Goal: Information Seeking & Learning: Learn about a topic

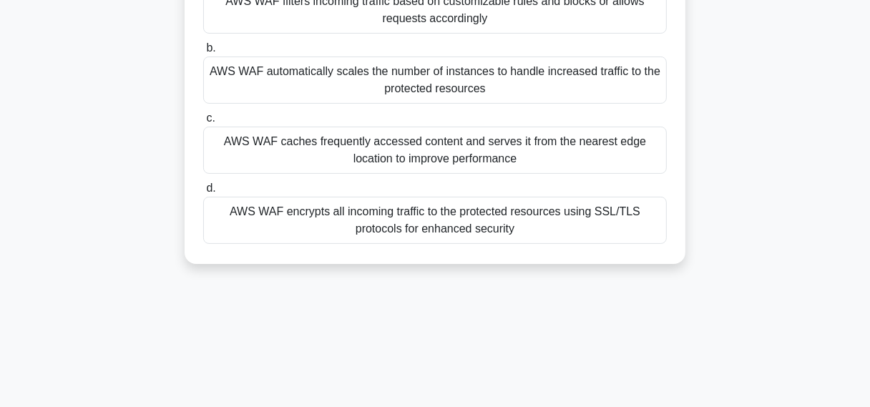
scroll to position [175, 0]
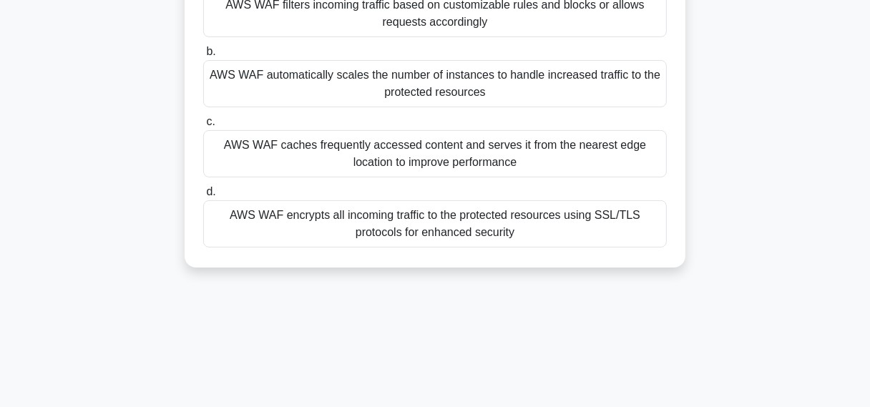
click at [282, 102] on div "AWS WAF automatically scales the number of instances to handle increased traffi…" at bounding box center [435, 83] width 464 height 47
click at [203, 57] on input "b. AWS WAF automatically scales the number of instances to handle increased tra…" at bounding box center [203, 51] width 0 height 9
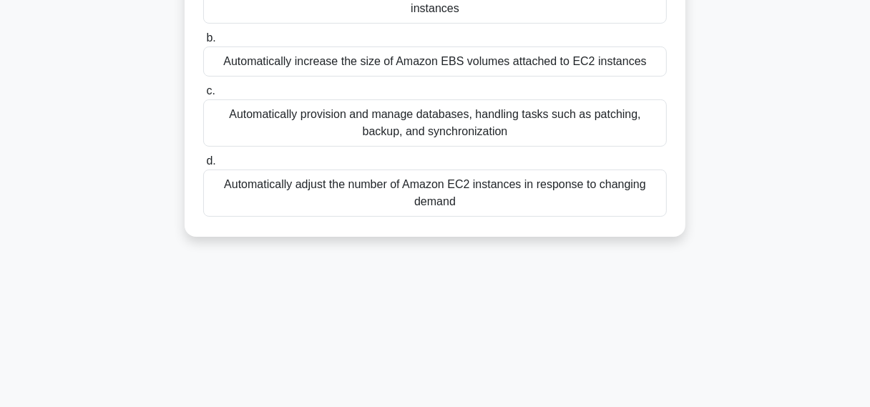
click at [308, 93] on label "c. Automatically provision and manage databases, handling tasks such as patchin…" at bounding box center [435, 114] width 464 height 64
click at [203, 93] on input "c. Automatically provision and manage databases, handling tasks such as patchin…" at bounding box center [203, 91] width 0 height 9
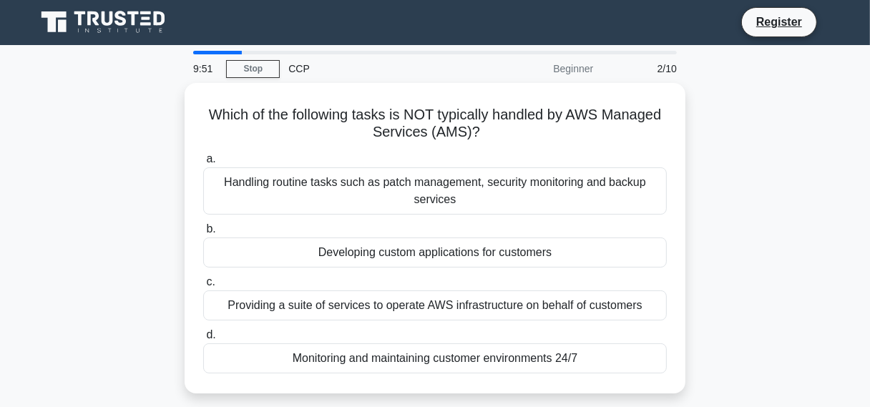
scroll to position [0, 0]
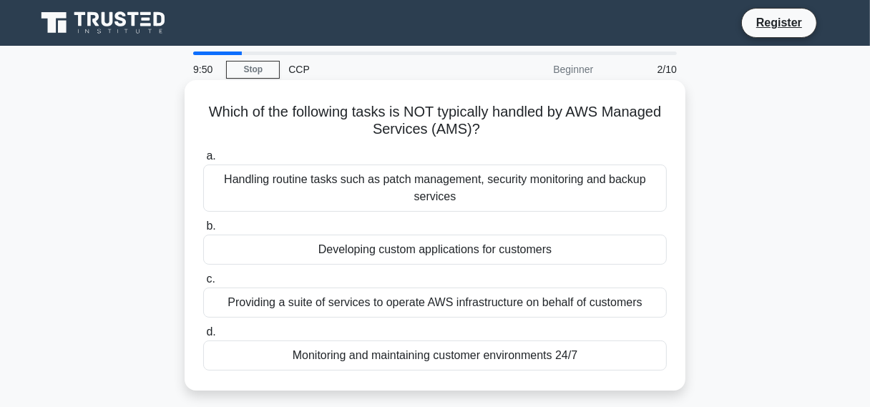
click at [310, 118] on h5 "Which of the following tasks is NOT typically handled by AWS Managed Services (…" at bounding box center [435, 121] width 467 height 36
click at [326, 170] on div "Handling routine tasks such as patch management, security monitoring and backup…" at bounding box center [435, 188] width 464 height 47
click at [203, 161] on input "a. Handling routine tasks such as patch management, security monitoring and bac…" at bounding box center [203, 156] width 0 height 9
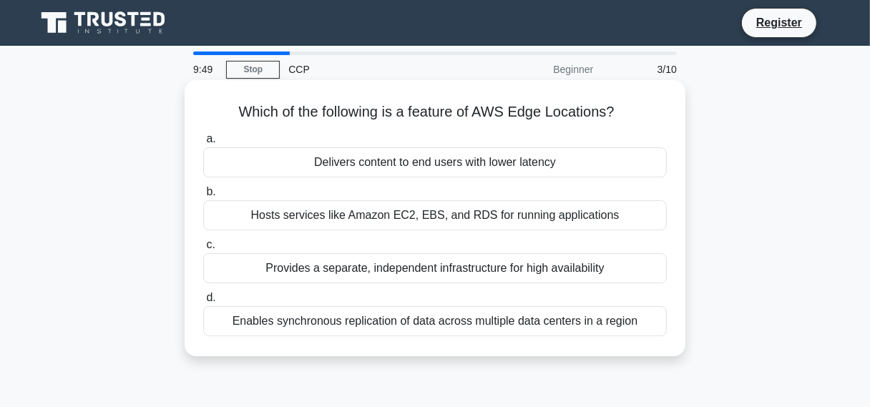
click at [346, 198] on label "b. Hosts services like Amazon EC2, EBS, and RDS for running applications" at bounding box center [435, 206] width 464 height 47
click at [203, 197] on input "b. Hosts services like Amazon EC2, EBS, and RDS for running applications" at bounding box center [203, 192] width 0 height 9
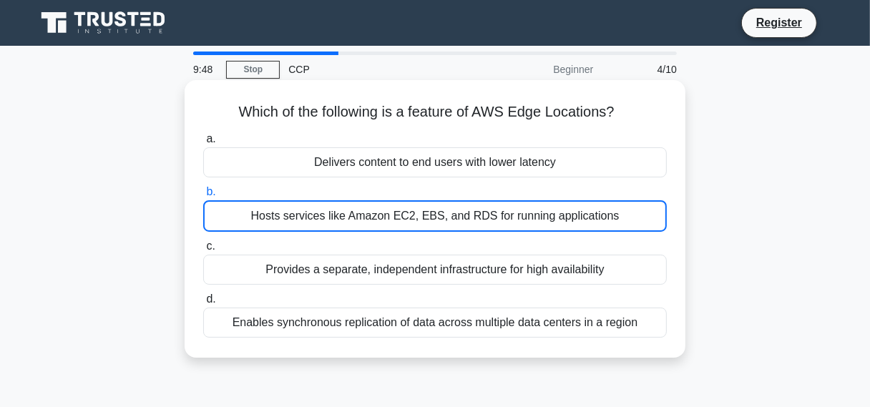
click at [351, 210] on div "Hosts services like Amazon EC2, EBS, and RDS for running applications" at bounding box center [435, 215] width 464 height 31
click at [203, 197] on input "b. Hosts services like Amazon EC2, EBS, and RDS for running applications" at bounding box center [203, 192] width 0 height 9
click at [371, 174] on div "Delivers content to end users with lower latency" at bounding box center [435, 162] width 464 height 30
click at [203, 144] on input "a. Delivers content to end users with lower latency" at bounding box center [203, 139] width 0 height 9
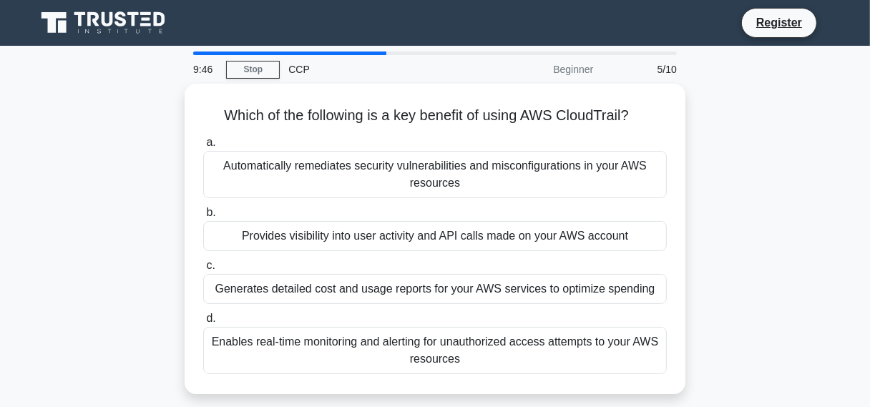
click at [371, 174] on div "Automatically remediates security vulnerabilities and misconfigurations in your…" at bounding box center [435, 174] width 464 height 47
click at [203, 147] on input "a. Automatically remediates security vulnerabilities and misconfigurations in y…" at bounding box center [203, 142] width 0 height 9
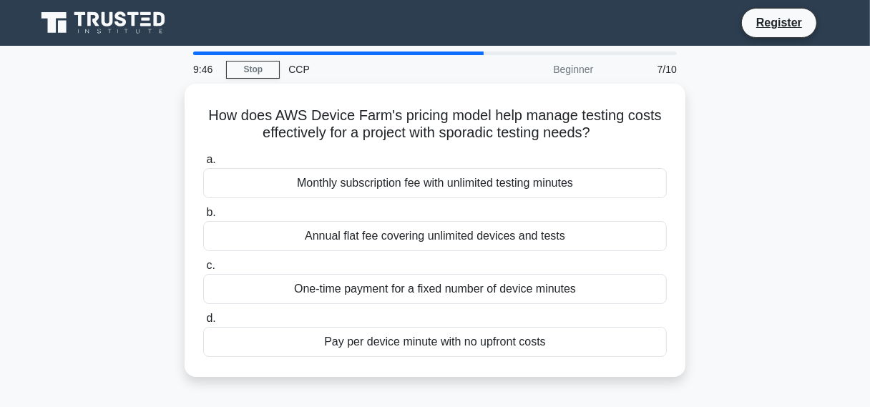
click at [371, 174] on div "Monthly subscription fee with unlimited testing minutes" at bounding box center [435, 183] width 464 height 30
click at [203, 165] on input "a. Monthly subscription fee with unlimited testing minutes" at bounding box center [203, 159] width 0 height 9
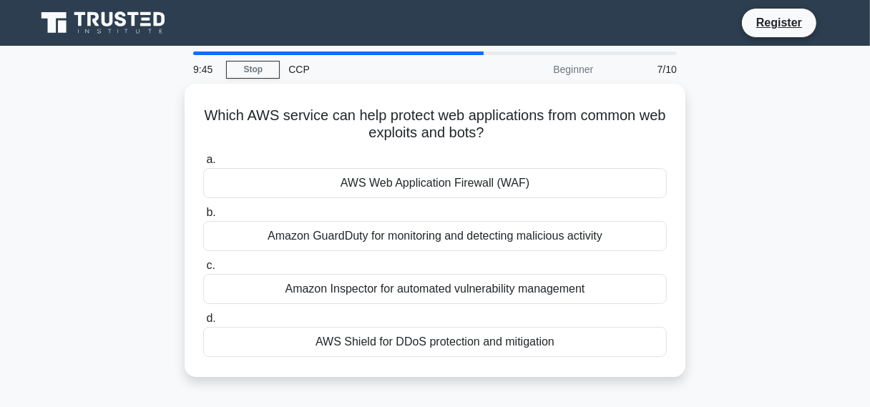
click at [371, 174] on div "AWS Web Application Firewall (WAF)" at bounding box center [435, 183] width 464 height 30
click at [203, 165] on input "a. AWS Web Application Firewall (WAF)" at bounding box center [203, 159] width 0 height 9
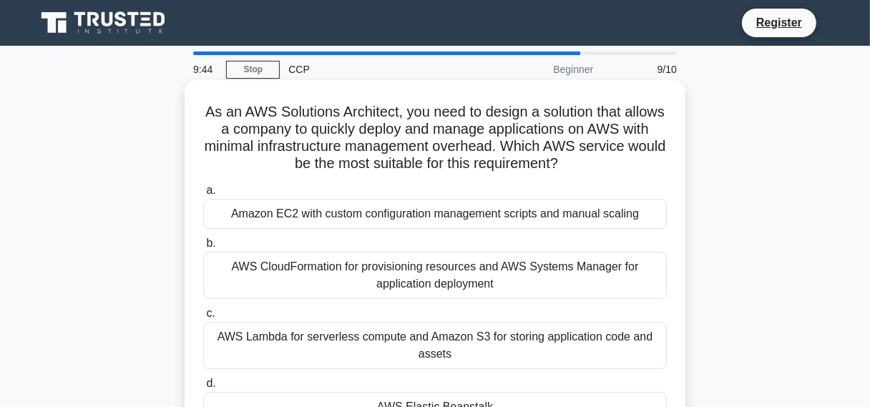
click at [340, 205] on div "Amazon EC2 with custom configuration management scripts and manual scaling" at bounding box center [435, 214] width 464 height 30
click at [203, 195] on input "a. Amazon EC2 with custom configuration management scripts and manual scaling" at bounding box center [203, 190] width 0 height 9
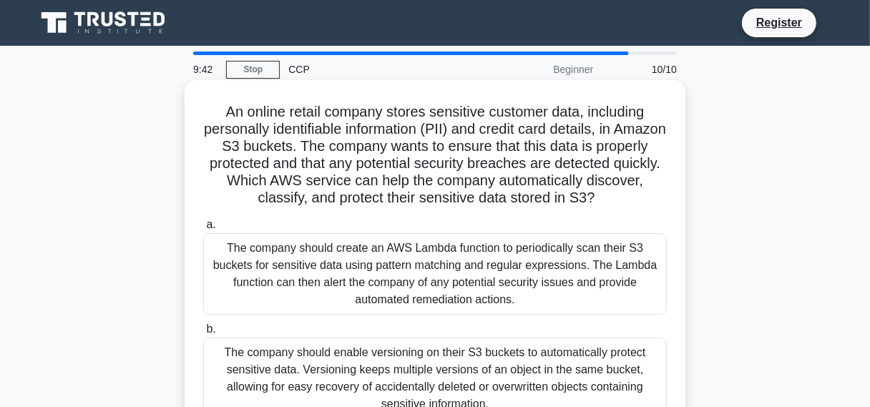
click at [379, 281] on div "The company should create an AWS Lambda function to periodically scan their S3 …" at bounding box center [435, 274] width 464 height 82
click at [203, 230] on input "a. The company should create an AWS Lambda function to periodically scan their …" at bounding box center [203, 224] width 0 height 9
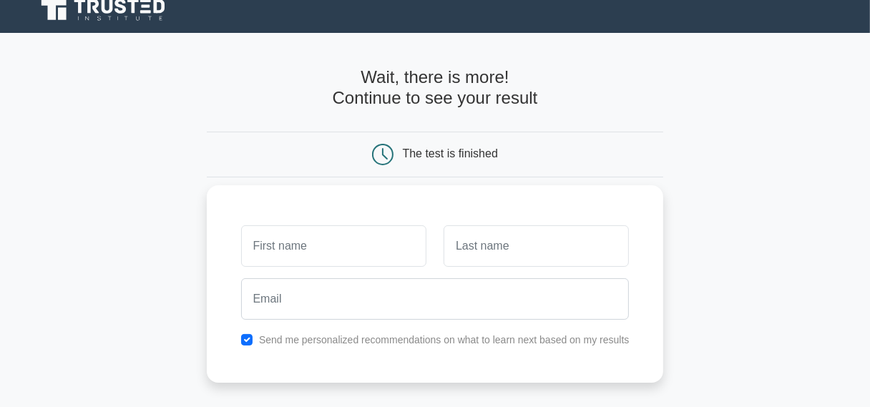
scroll to position [24, 0]
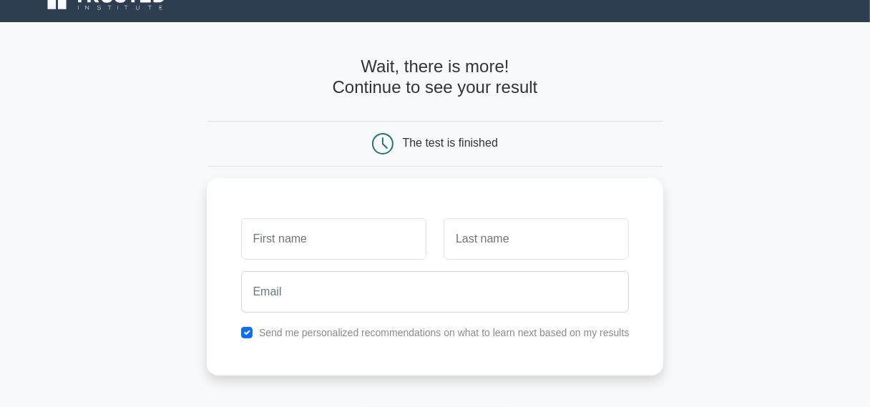
drag, startPoint x: 311, startPoint y: 399, endPoint x: 304, endPoint y: 406, distance: 9.1
click at [309, 401] on form "Wait, there is more! Continue to see your result The test is finished and the" at bounding box center [435, 280] width 457 height 447
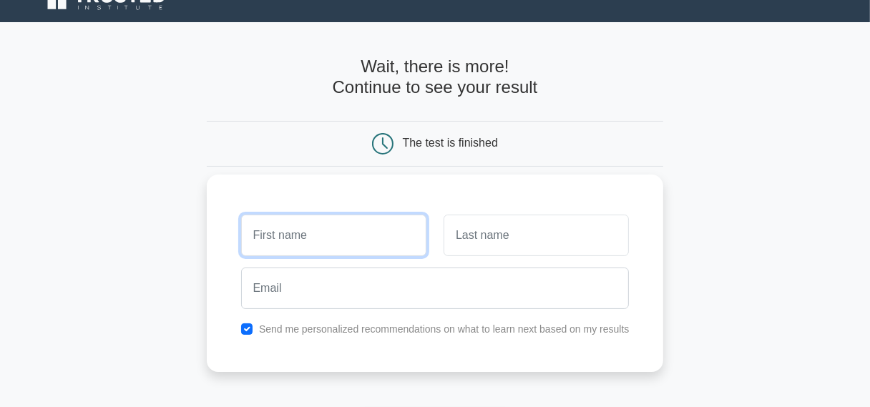
click at [344, 231] on input "text" at bounding box center [333, 236] width 185 height 42
type input "x"
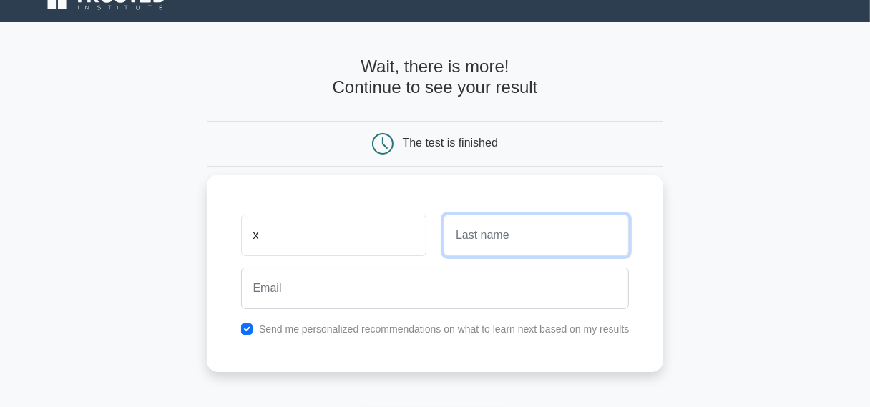
click at [478, 237] on input "text" at bounding box center [536, 236] width 185 height 42
type input "m"
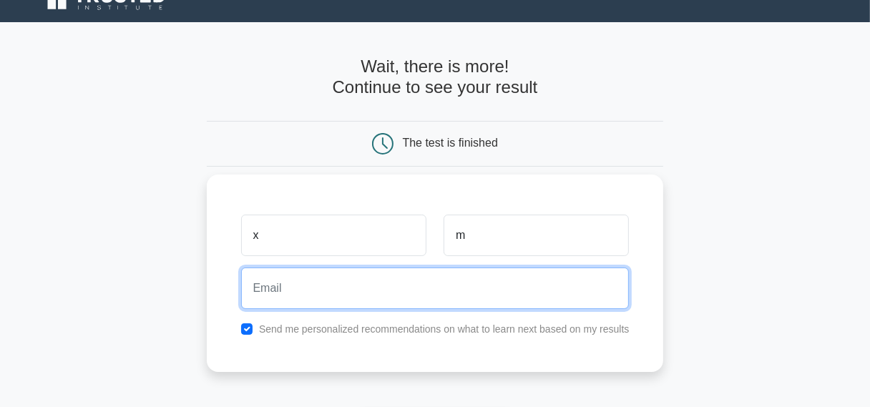
click at [435, 287] on input "email" at bounding box center [435, 289] width 389 height 42
type input "0776421585"
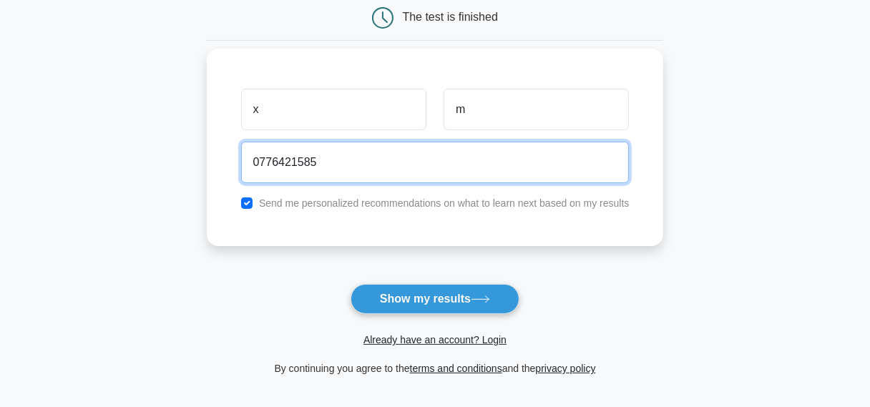
scroll to position [190, 0]
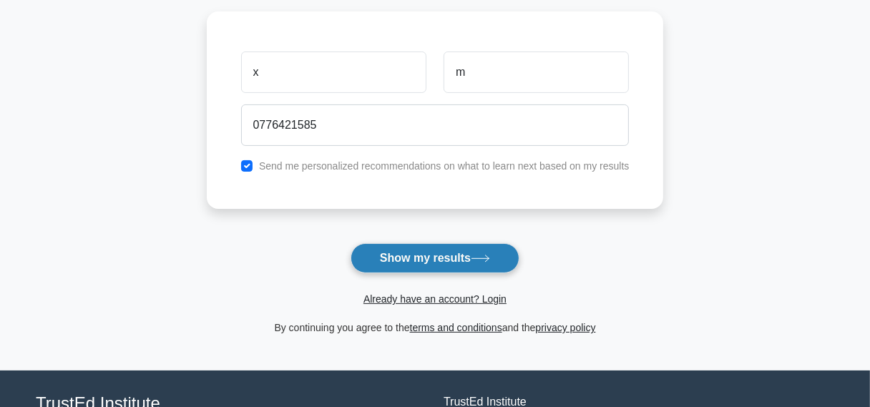
click at [482, 267] on button "Show my results" at bounding box center [435, 258] width 169 height 30
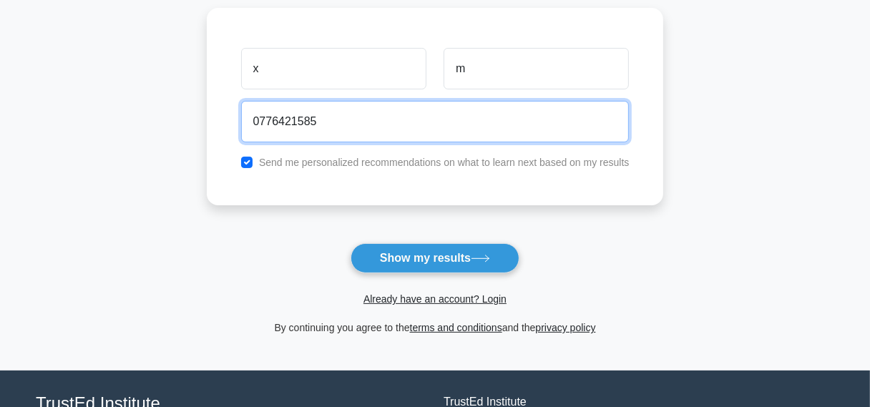
click at [447, 119] on input "0776421585" at bounding box center [435, 122] width 389 height 42
drag, startPoint x: 402, startPoint y: 113, endPoint x: 223, endPoint y: 119, distance: 178.3
click at [223, 119] on div "x m 0776421585 Send me personalized recommendations on what to learn next based…" at bounding box center [435, 107] width 457 height 198
click at [323, 127] on input "0776421585" at bounding box center [435, 122] width 389 height 42
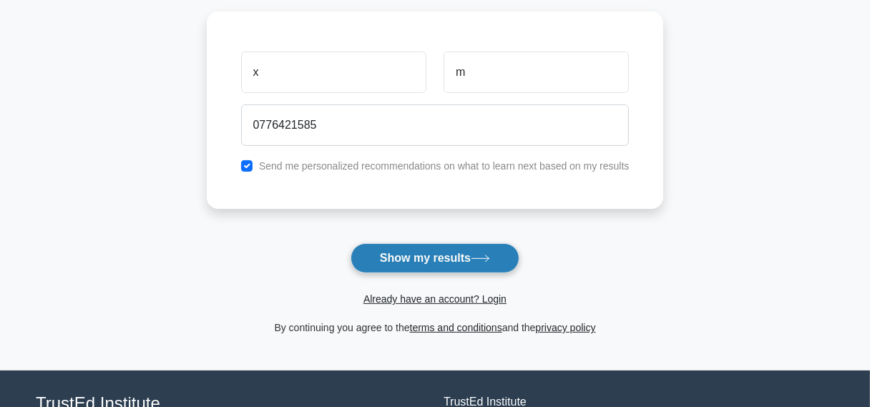
click at [445, 263] on button "Show my results" at bounding box center [435, 258] width 169 height 30
